Goal: Navigation & Orientation: Find specific page/section

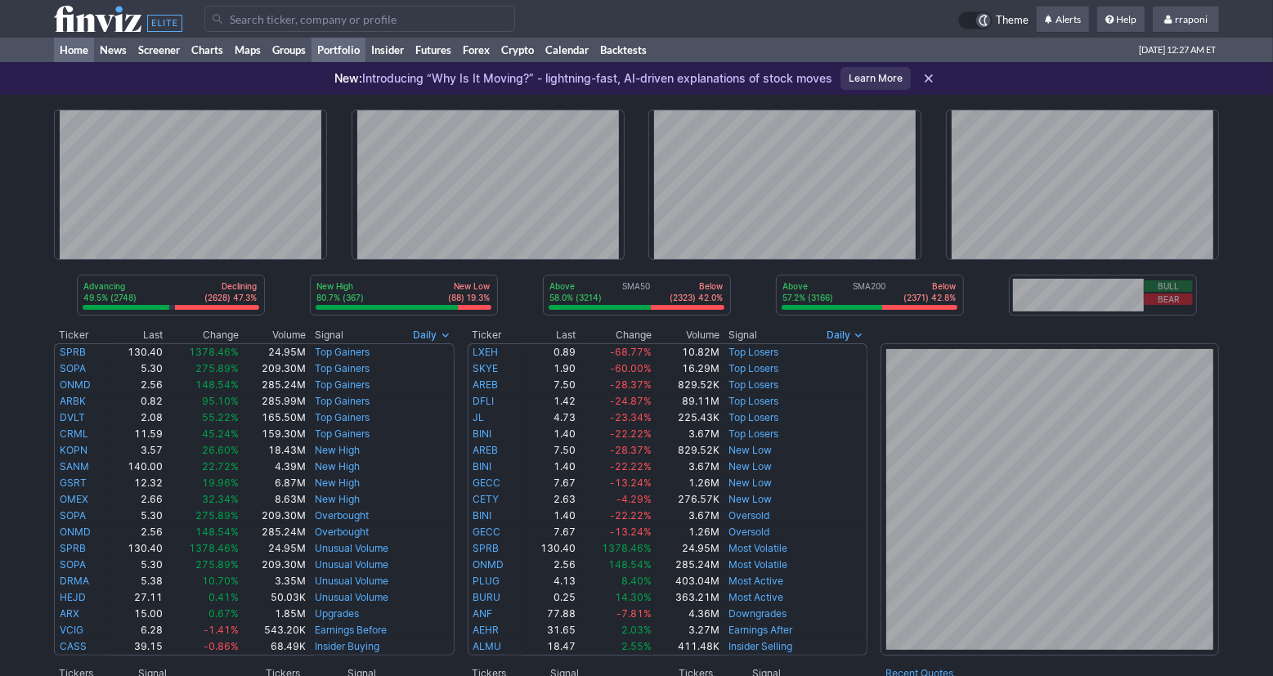
click at [348, 54] on link "Portfolio" at bounding box center [338, 50] width 54 height 25
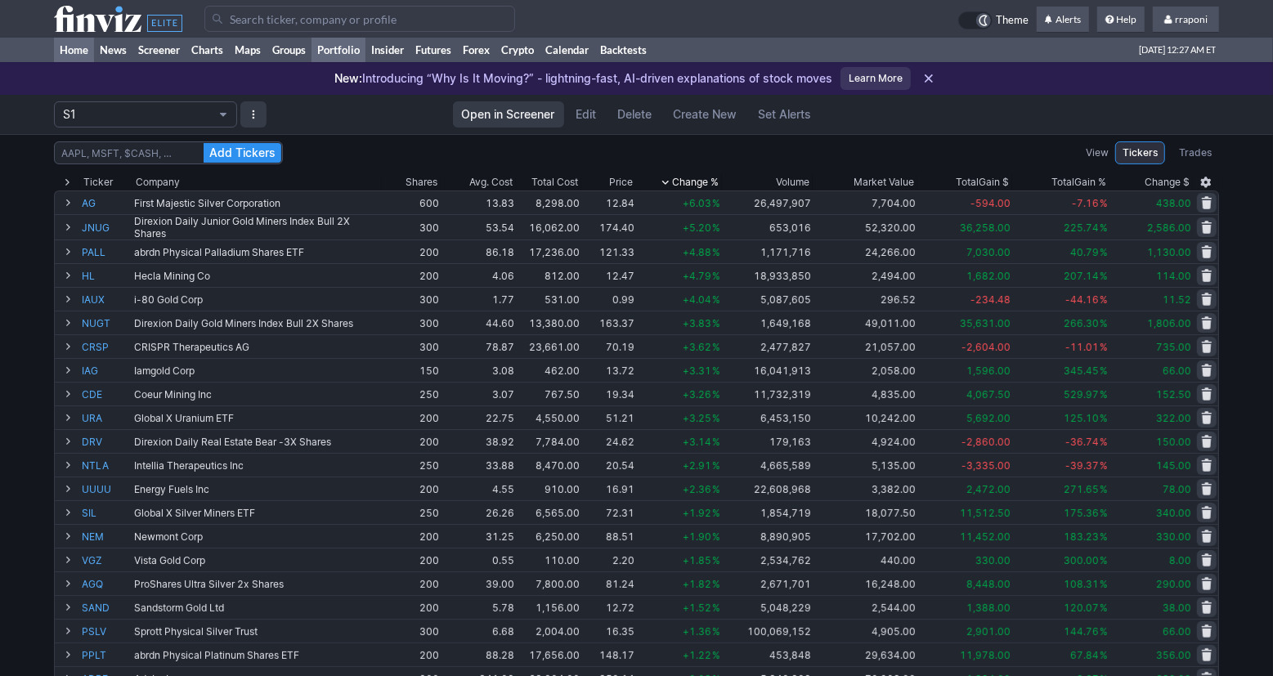
click at [56, 60] on link "Home" at bounding box center [74, 50] width 40 height 25
